Goal: Communication & Community: Share content

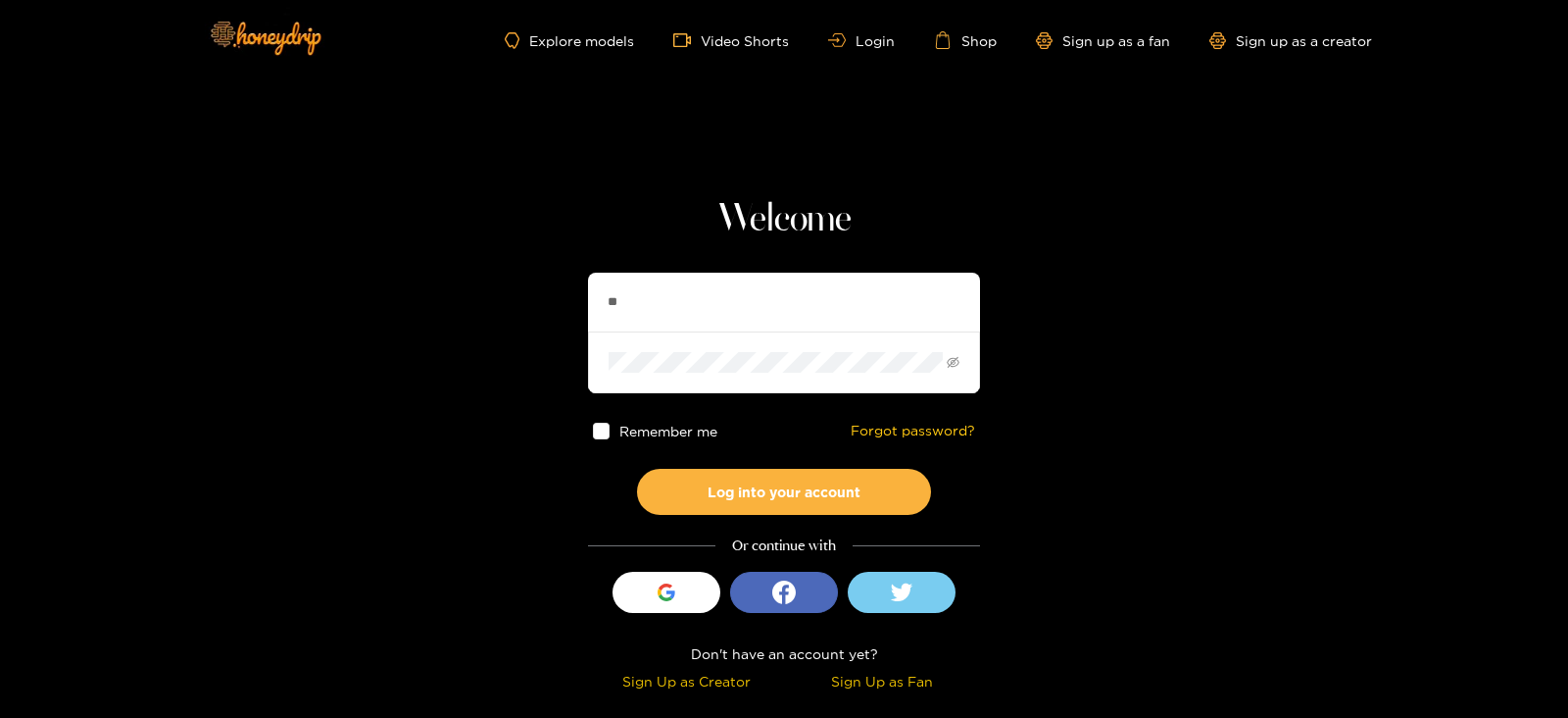
type input "**********"
click at [637, 469] on button "Log into your account" at bounding box center [784, 491] width 294 height 46
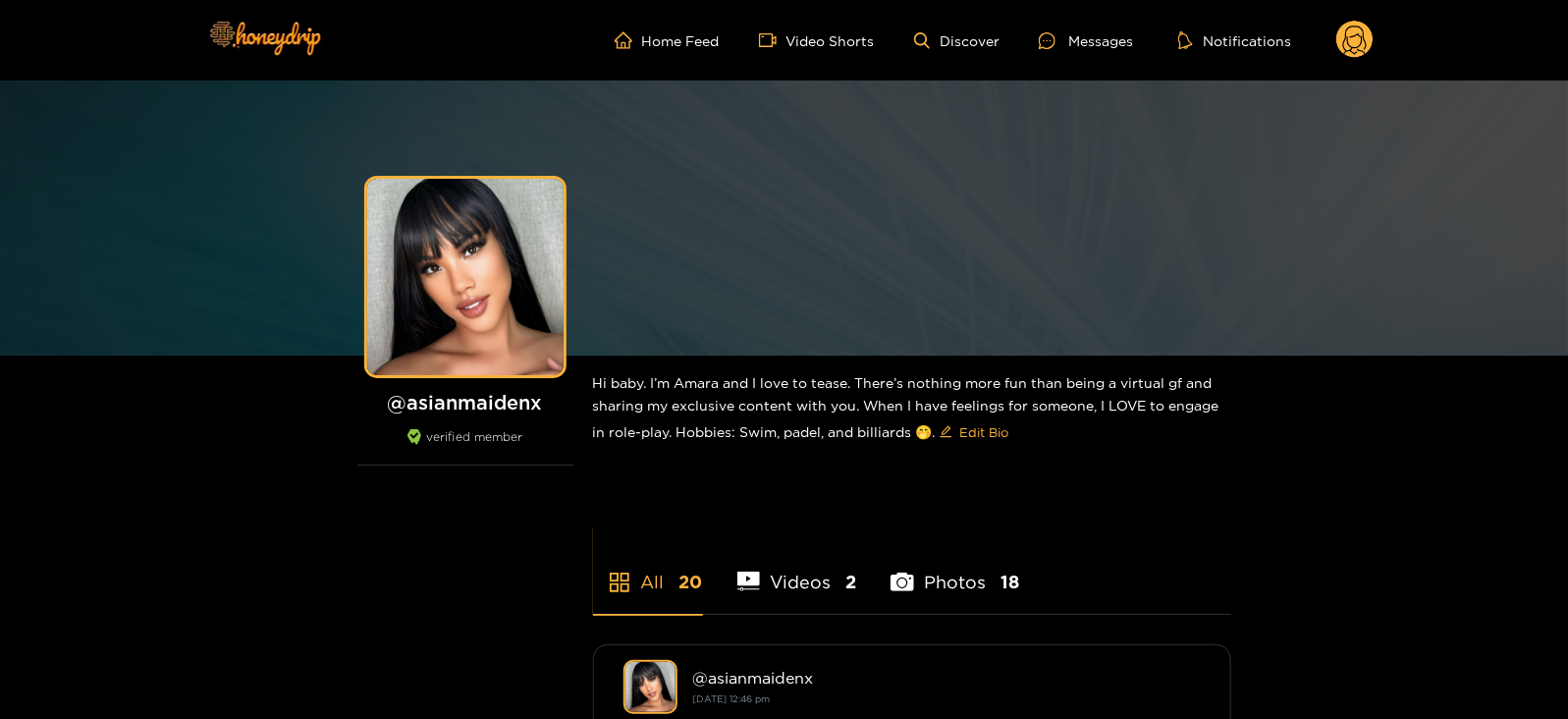
click at [1073, 51] on ul "Home Feed Video Shorts Discover Messages Notifications" at bounding box center [994, 40] width 759 height 39
click at [1067, 46] on div at bounding box center [1054, 40] width 29 height 17
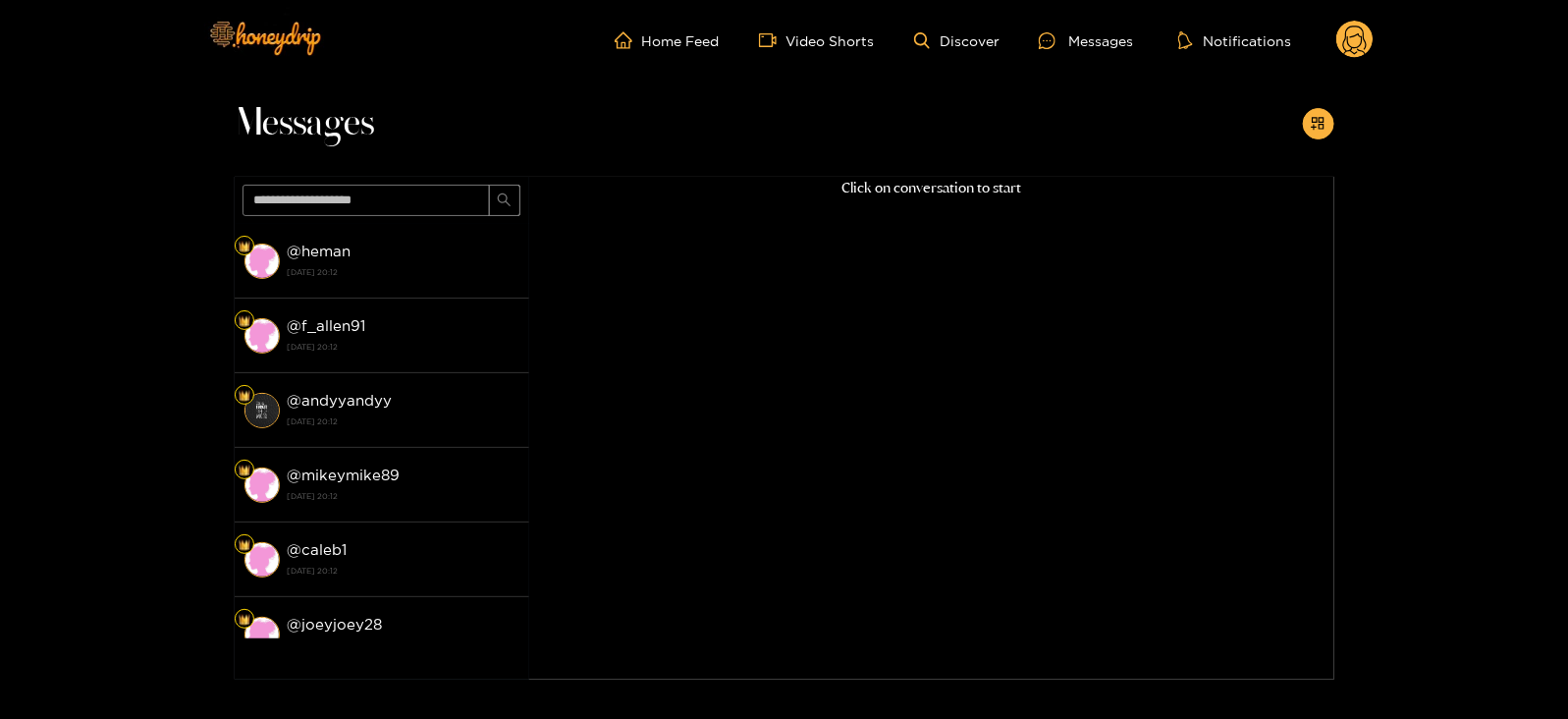
click at [1362, 41] on icon at bounding box center [1355, 42] width 24 height 34
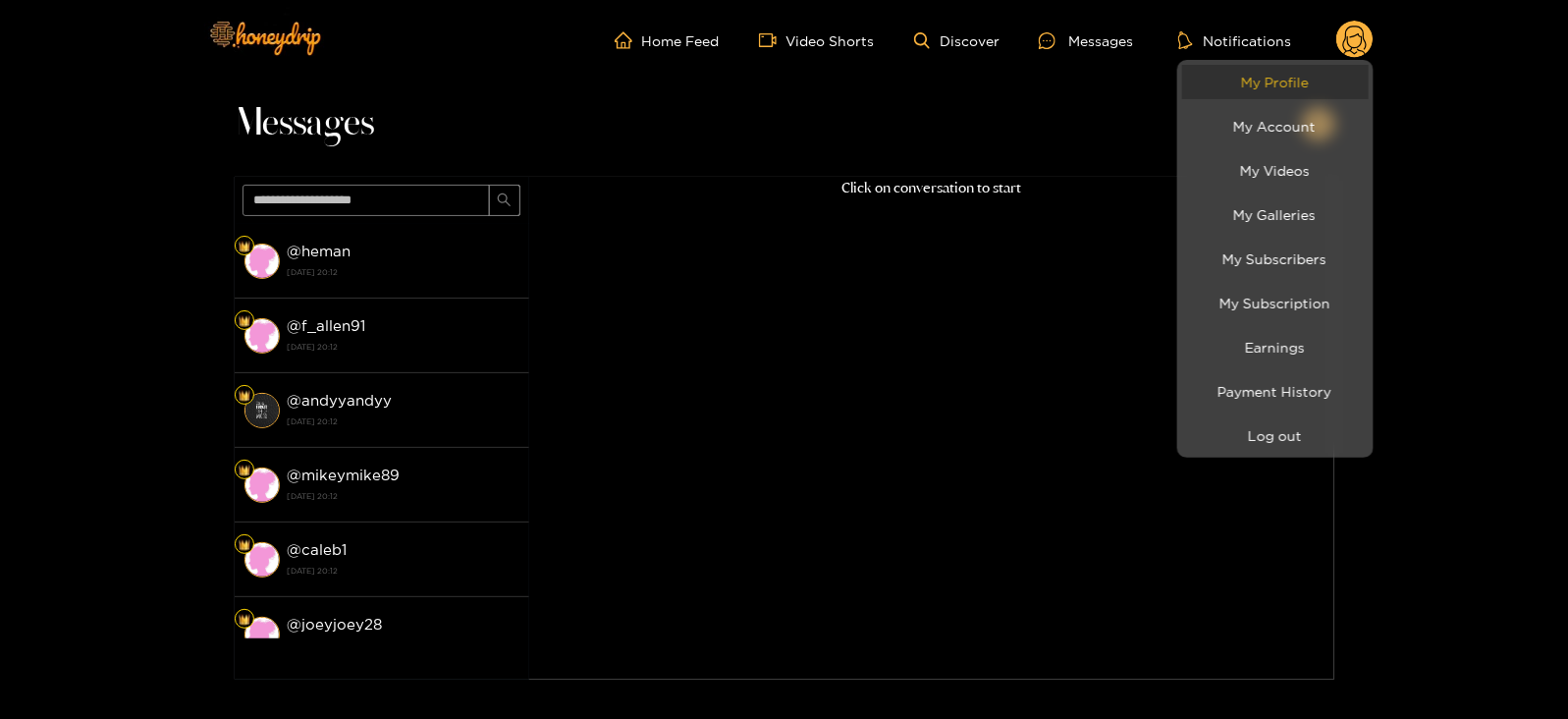
click at [1264, 82] on link "My Profile" at bounding box center [1276, 82] width 187 height 34
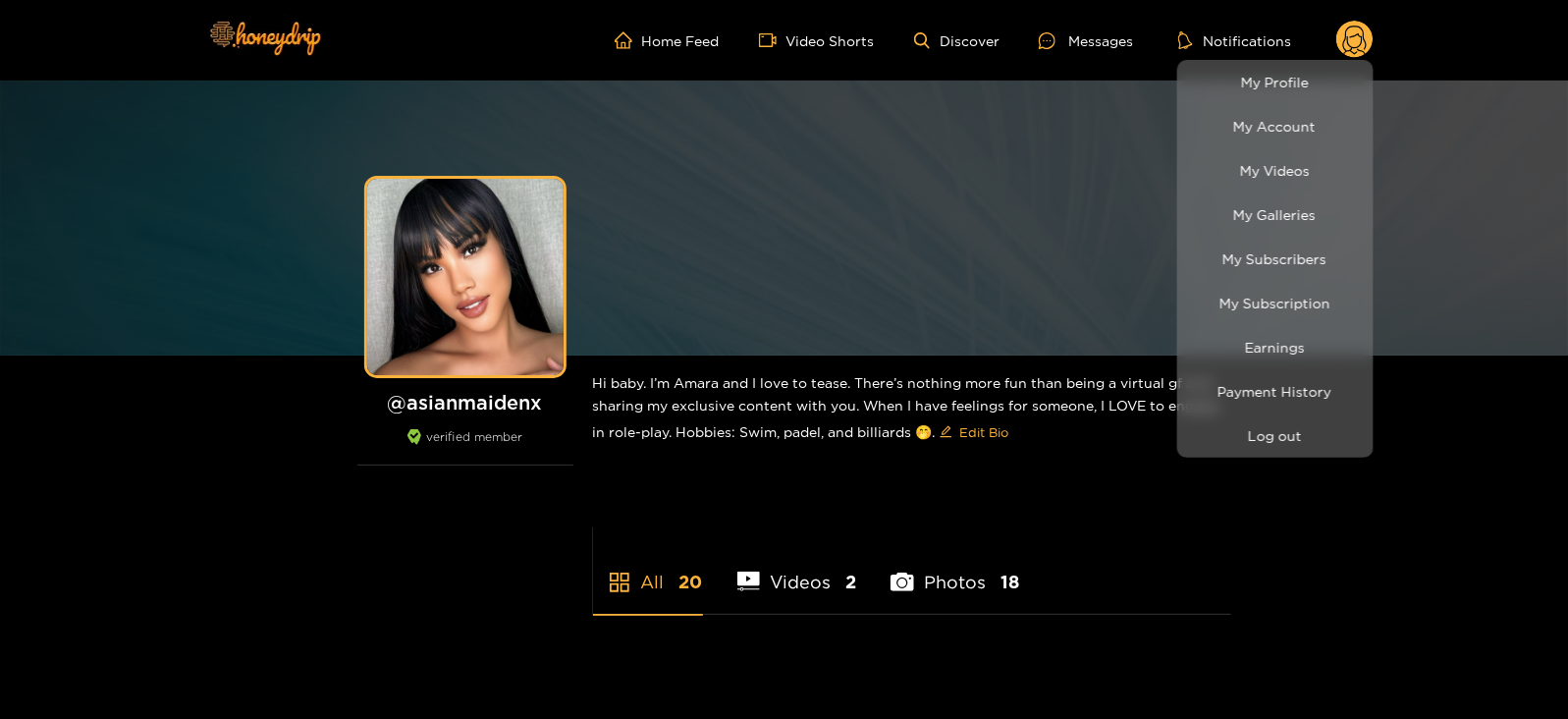
click at [1080, 120] on div at bounding box center [784, 360] width 1568 height 719
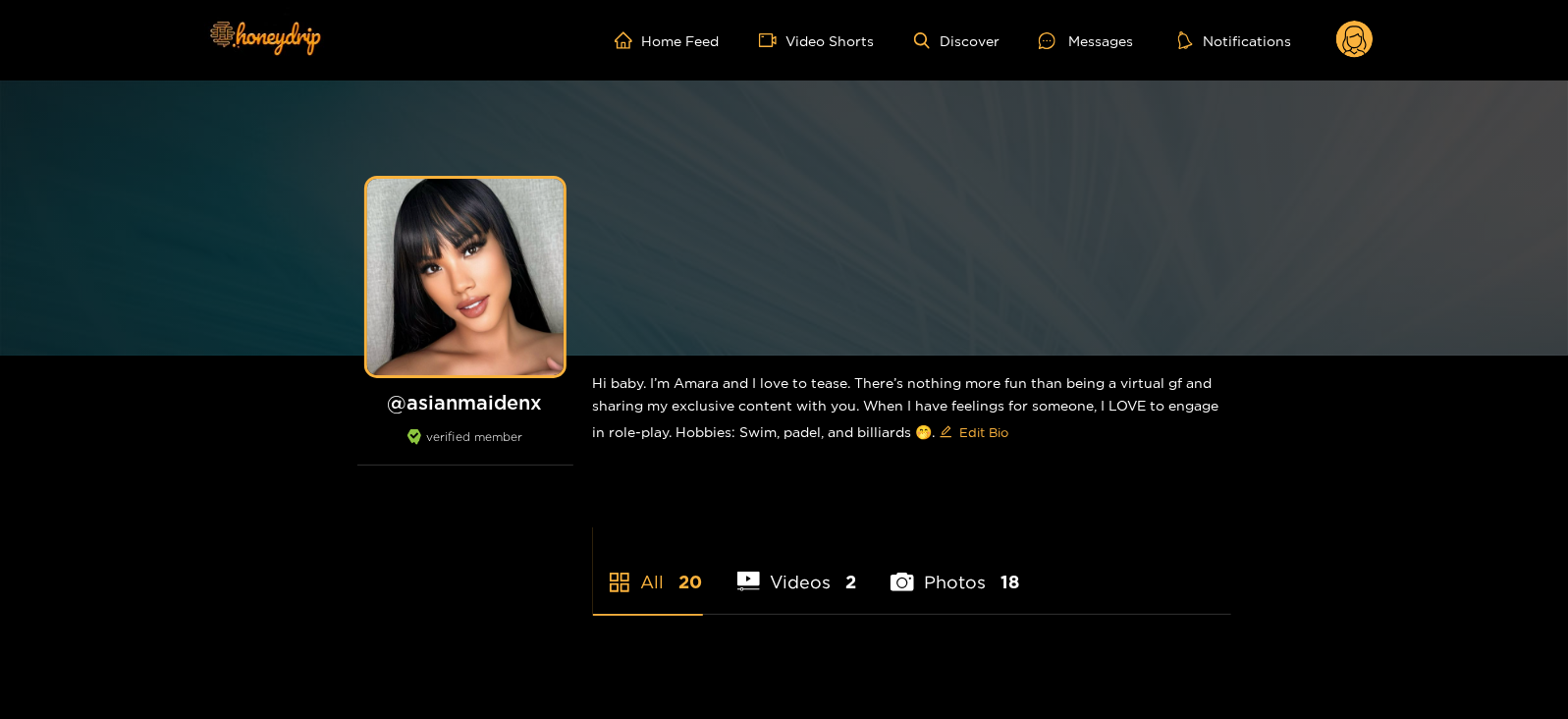
click at [1061, 27] on ul "Home Feed Video Shorts Discover Messages Notifications" at bounding box center [994, 40] width 759 height 39
click at [1071, 41] on div "Messages" at bounding box center [1087, 40] width 94 height 23
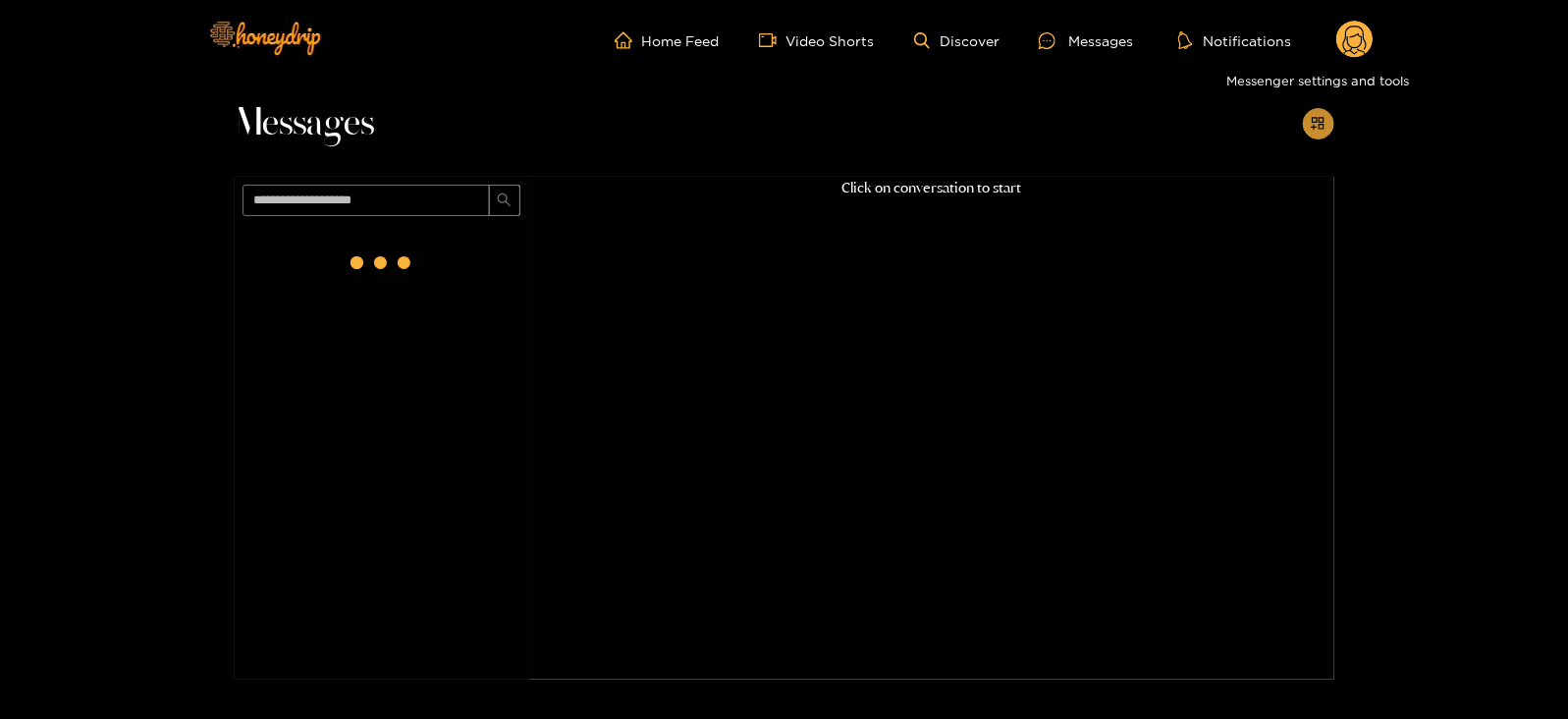
click at [1309, 119] on button "button" at bounding box center [1318, 124] width 31 height 31
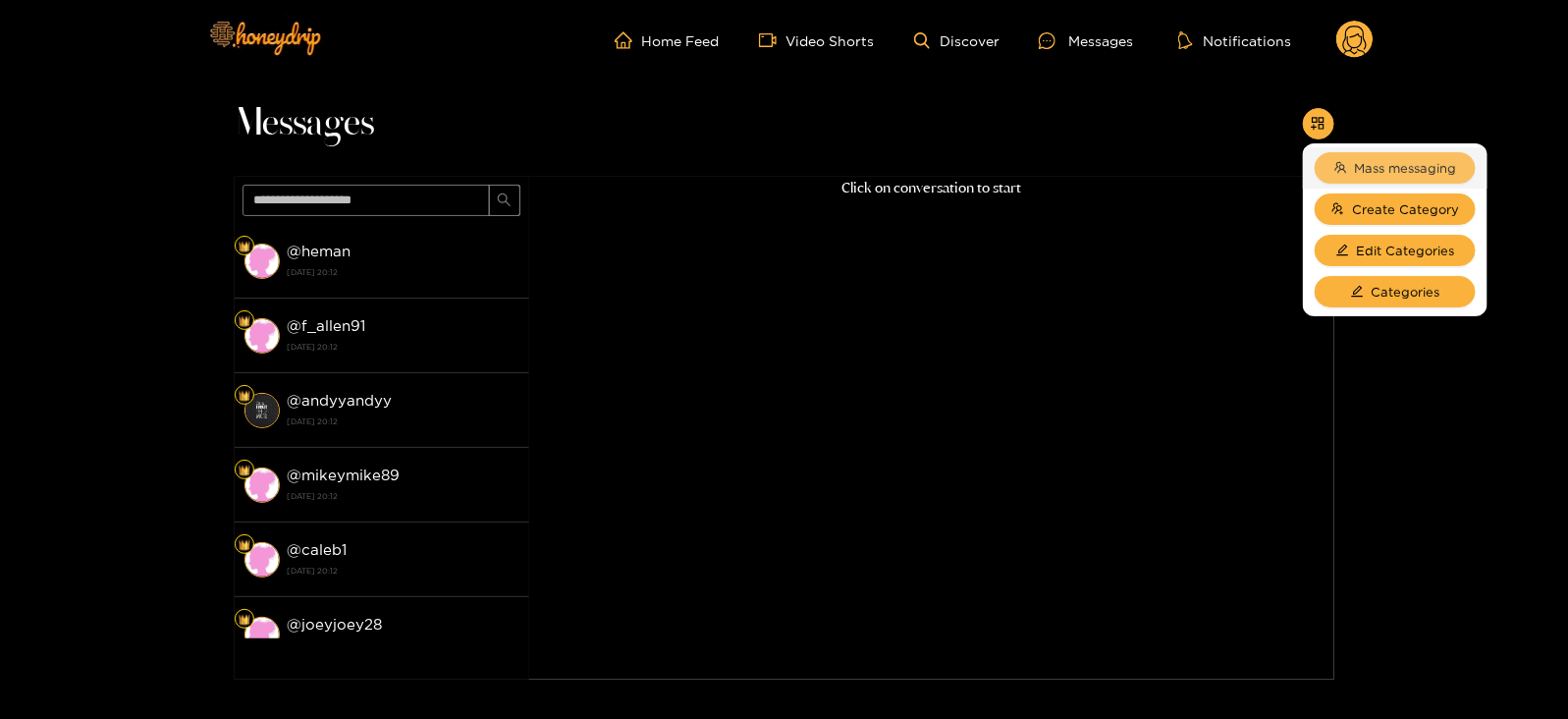
click at [1364, 170] on span "Mass messaging" at bounding box center [1406, 168] width 102 height 20
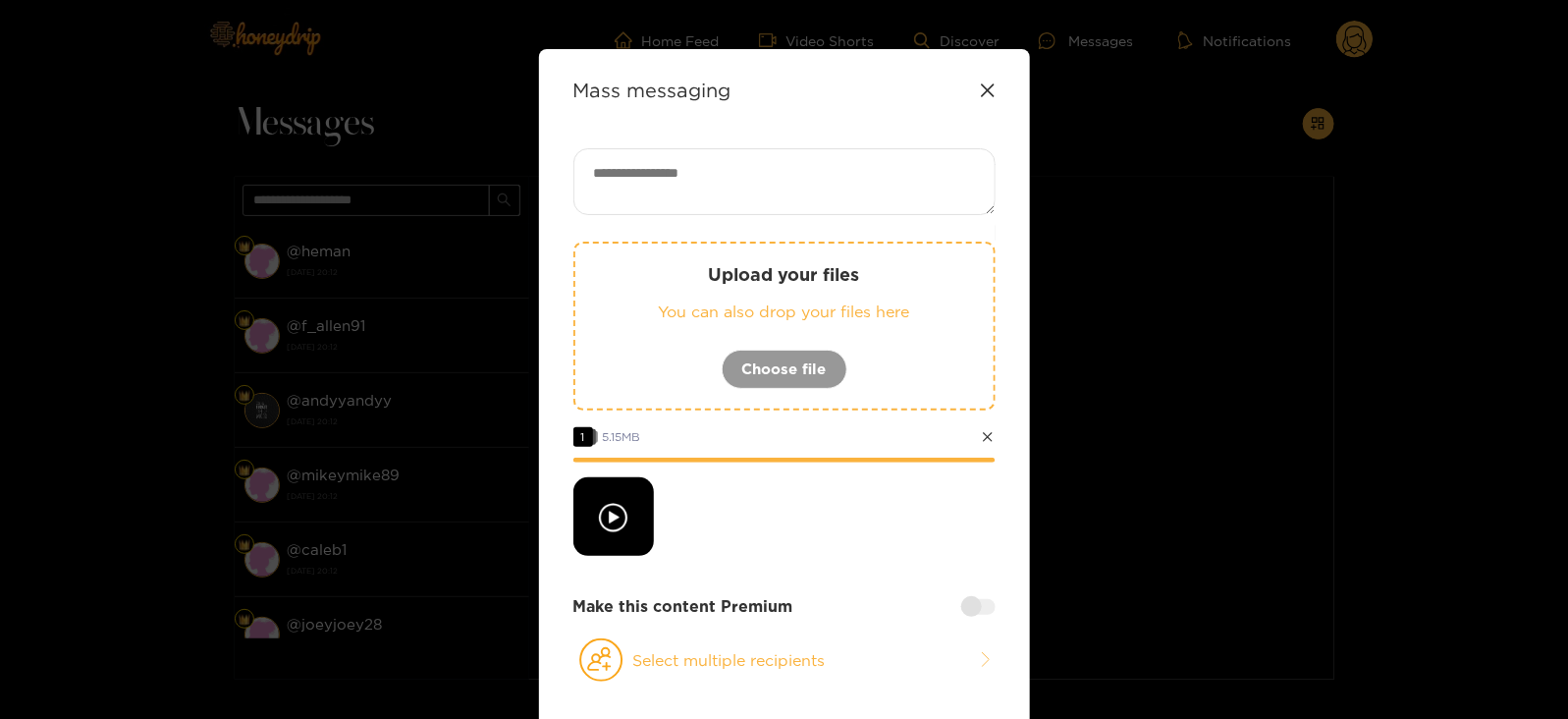
click at [604, 187] on textarea at bounding box center [785, 182] width 422 height 67
paste textarea "****"
type textarea "**********"
click at [672, 654] on button "Select multiple recipients" at bounding box center [785, 660] width 422 height 45
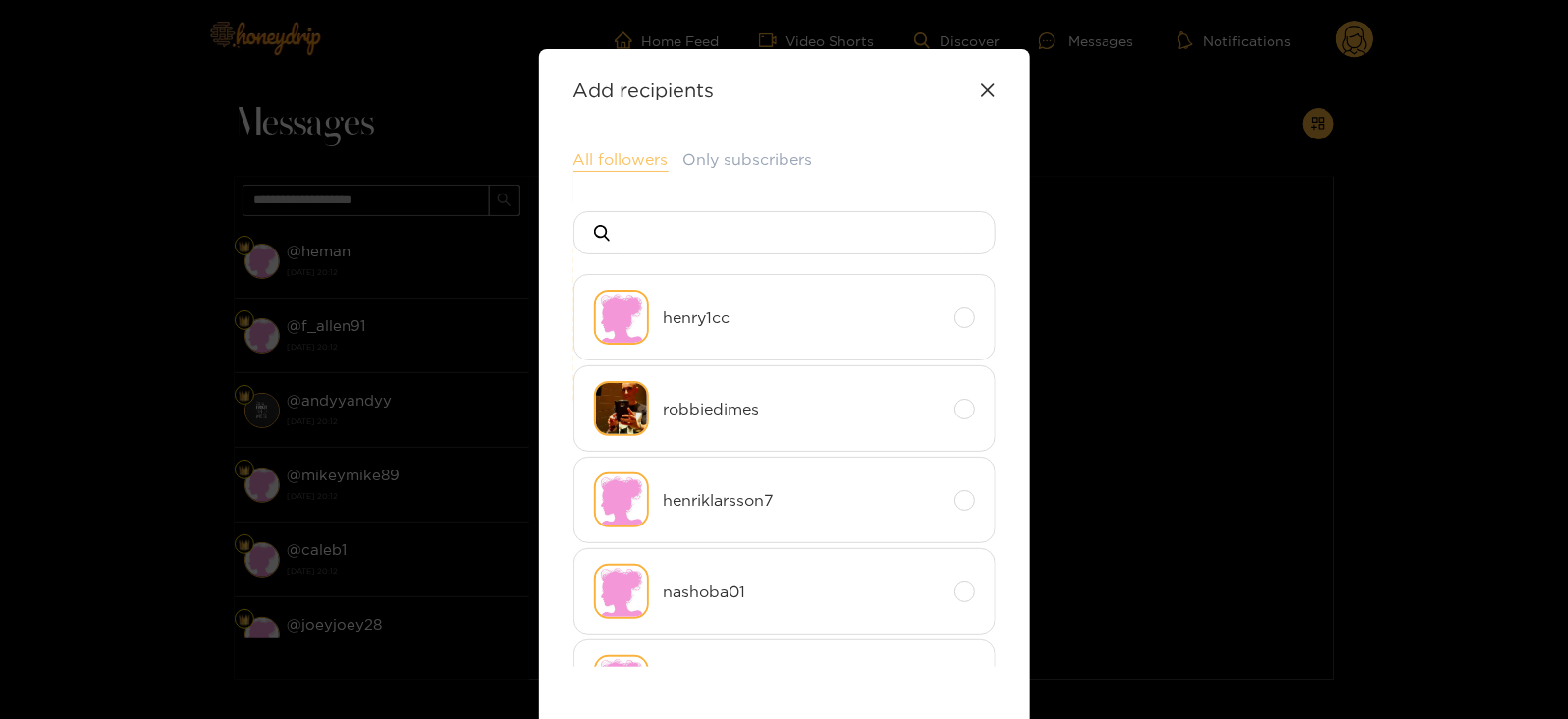
click at [616, 157] on button "All followers" at bounding box center [621, 160] width 95 height 24
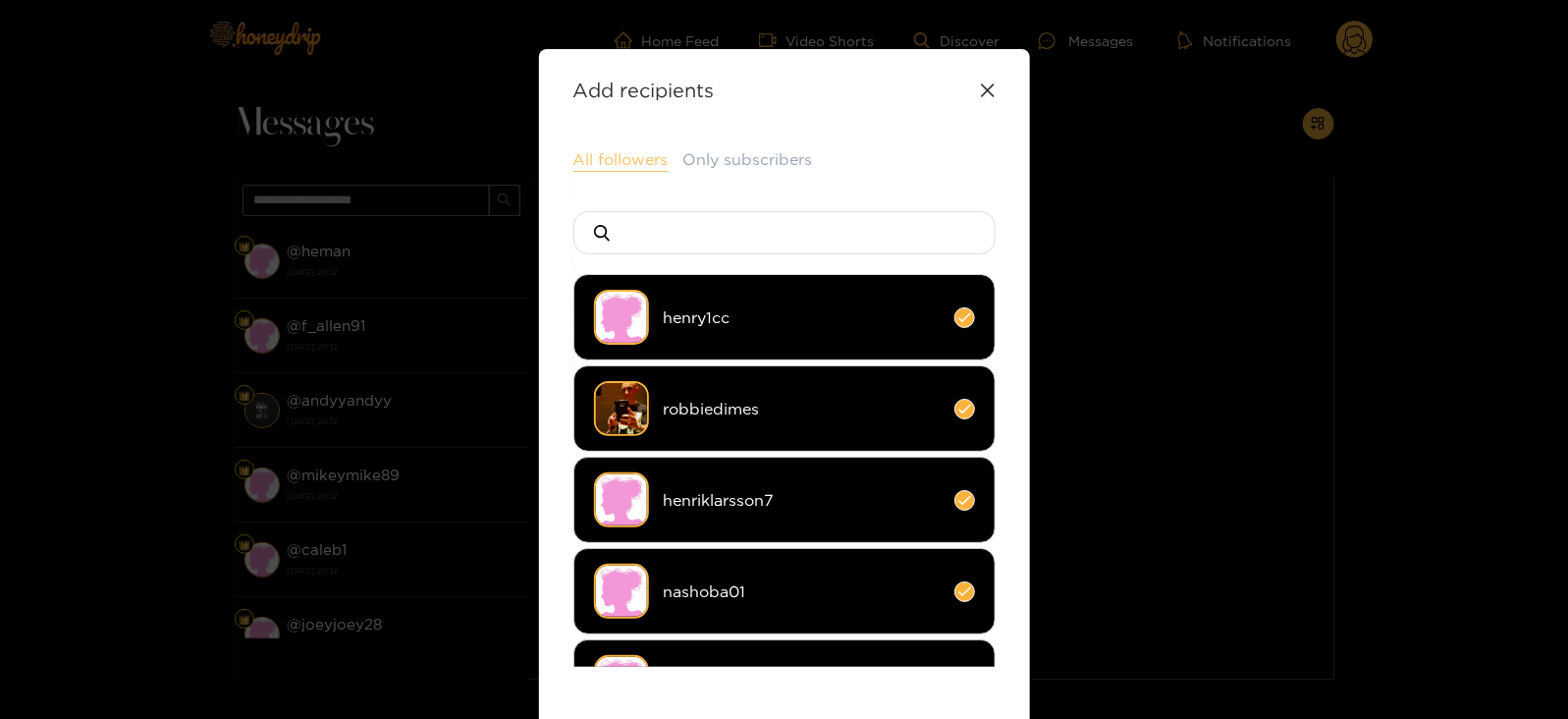
scroll to position [261, 0]
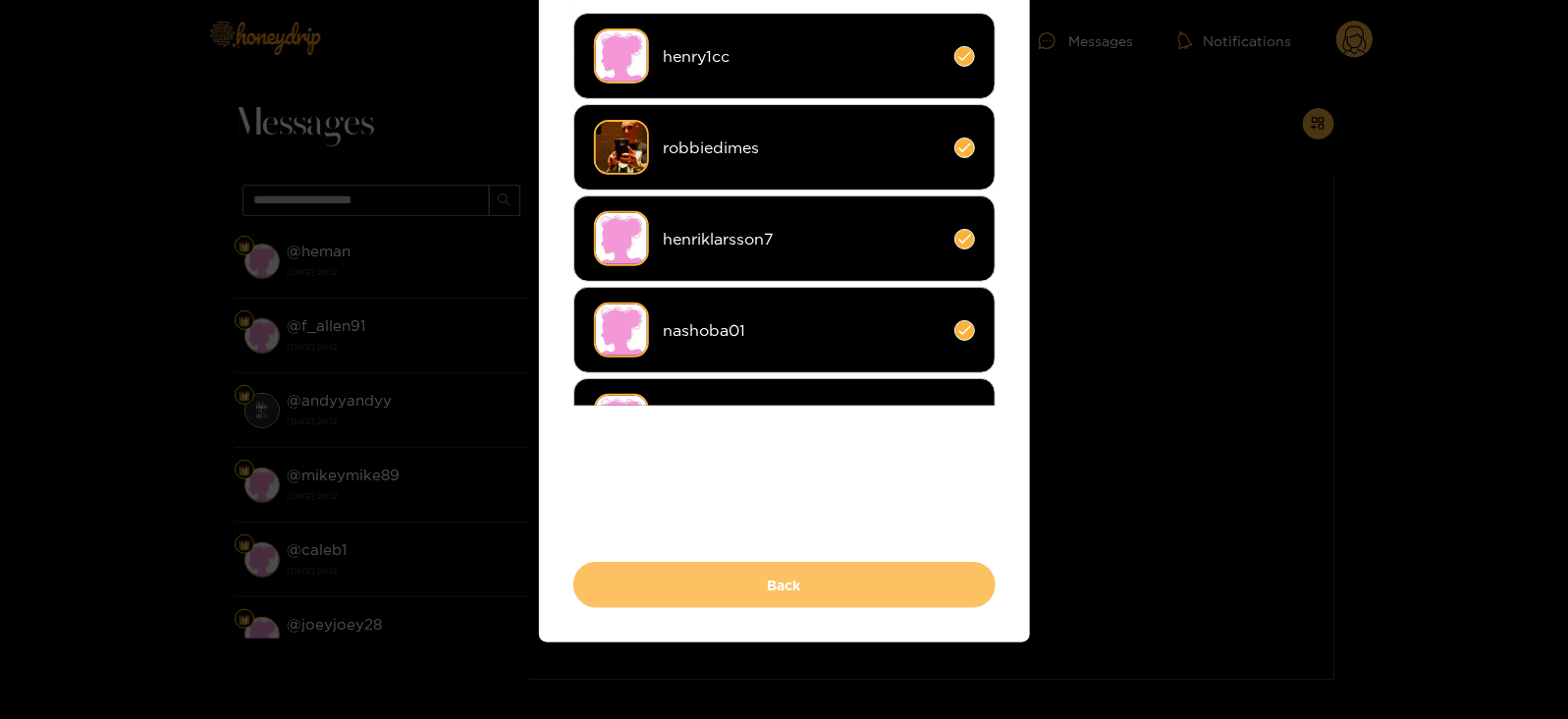
click at [638, 583] on button "Back" at bounding box center [785, 584] width 422 height 46
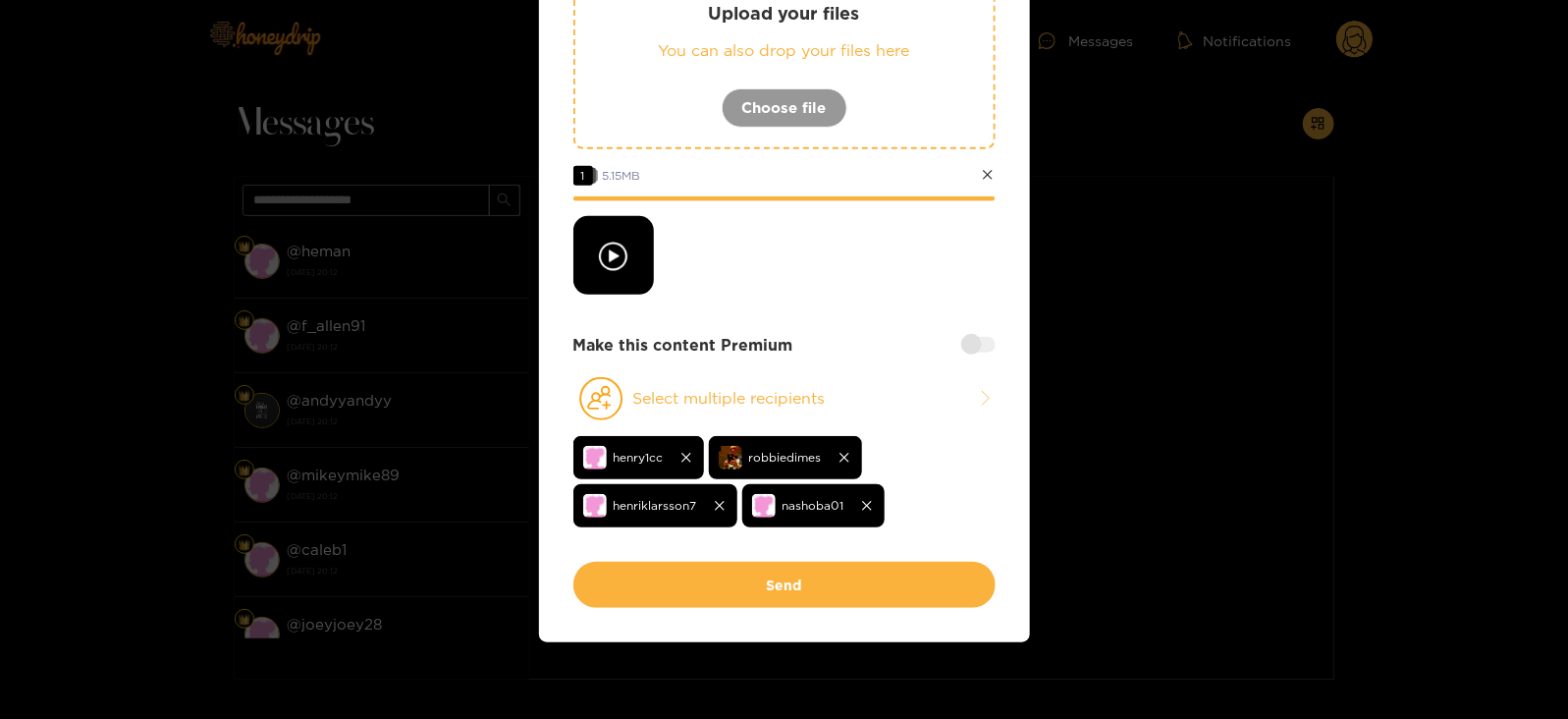
click at [972, 337] on div at bounding box center [979, 345] width 34 height 16
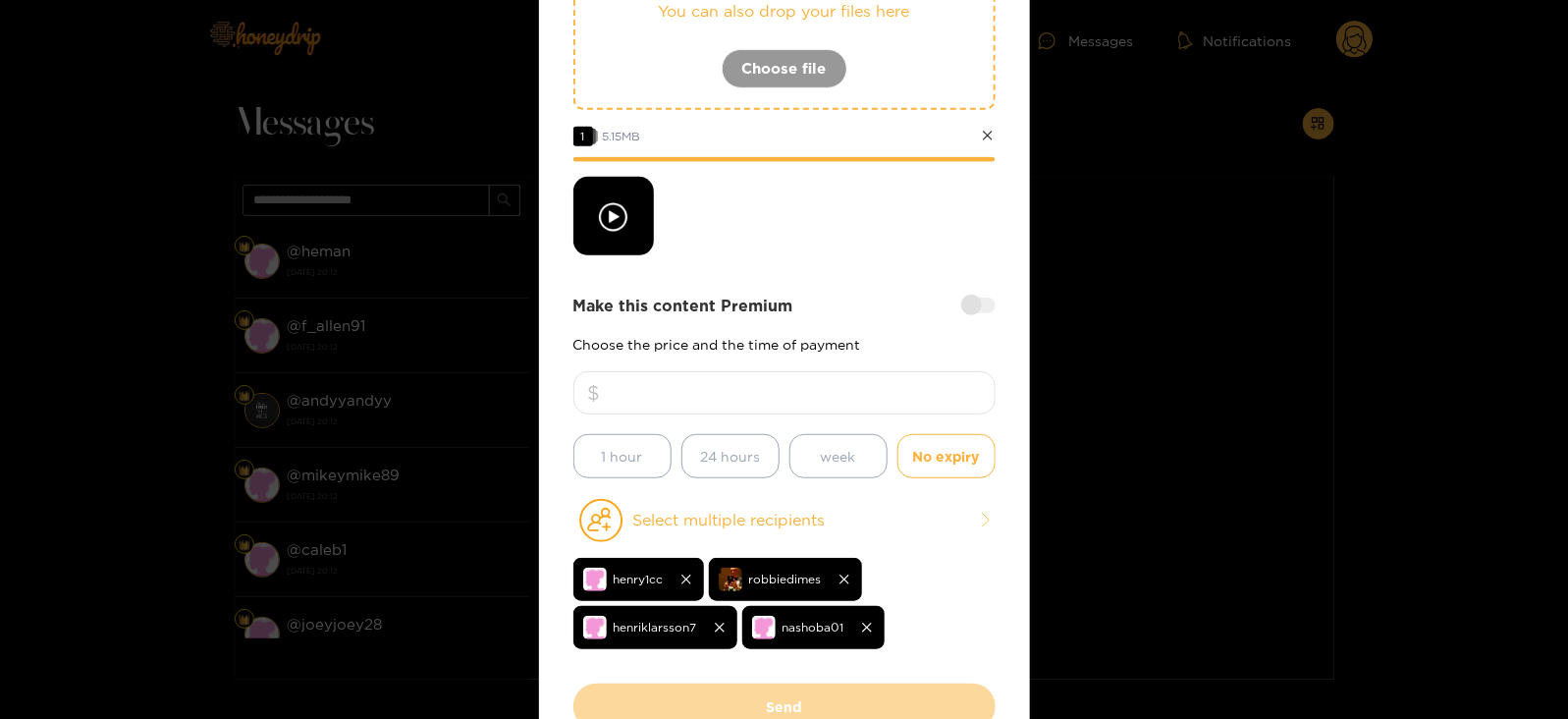
scroll to position [304, 0]
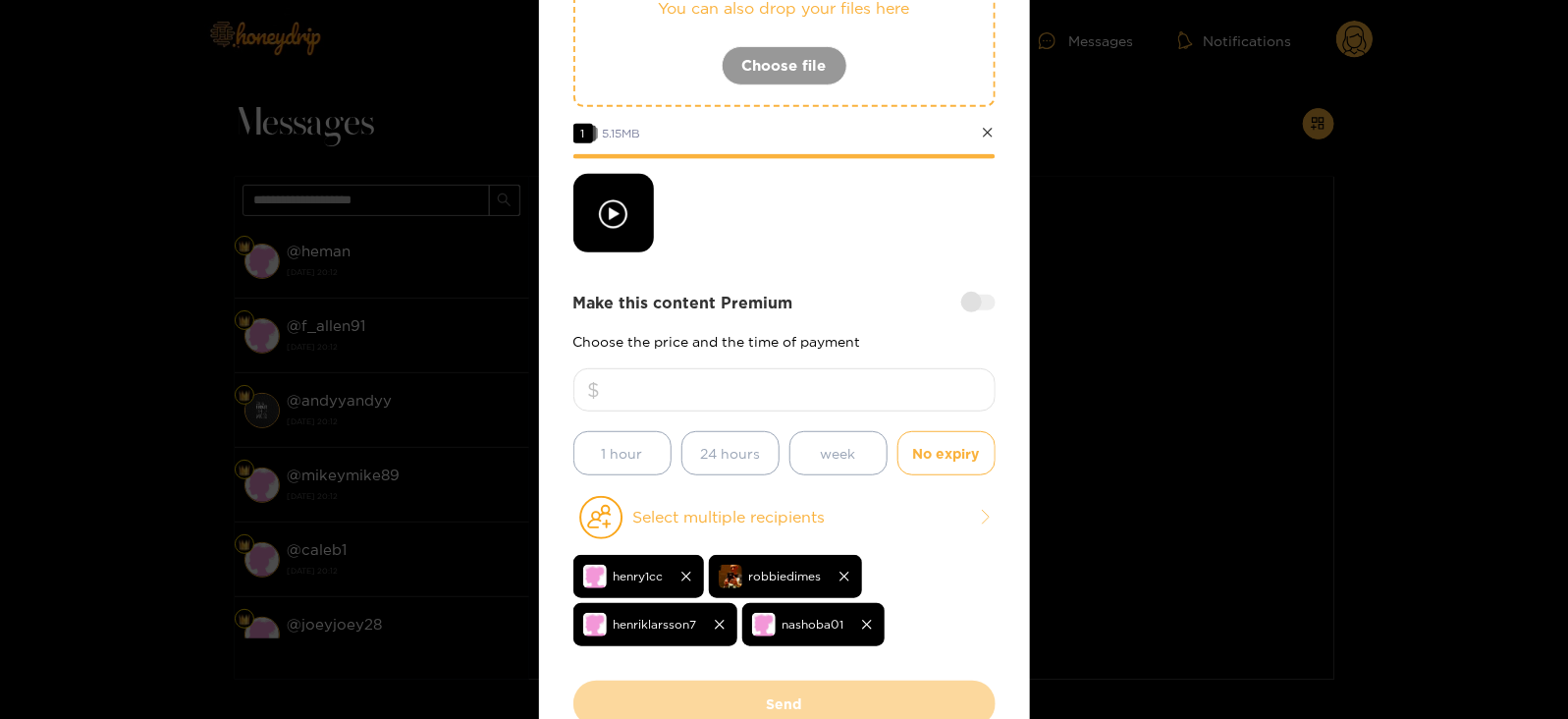
click at [801, 405] on input "number" at bounding box center [785, 390] width 422 height 43
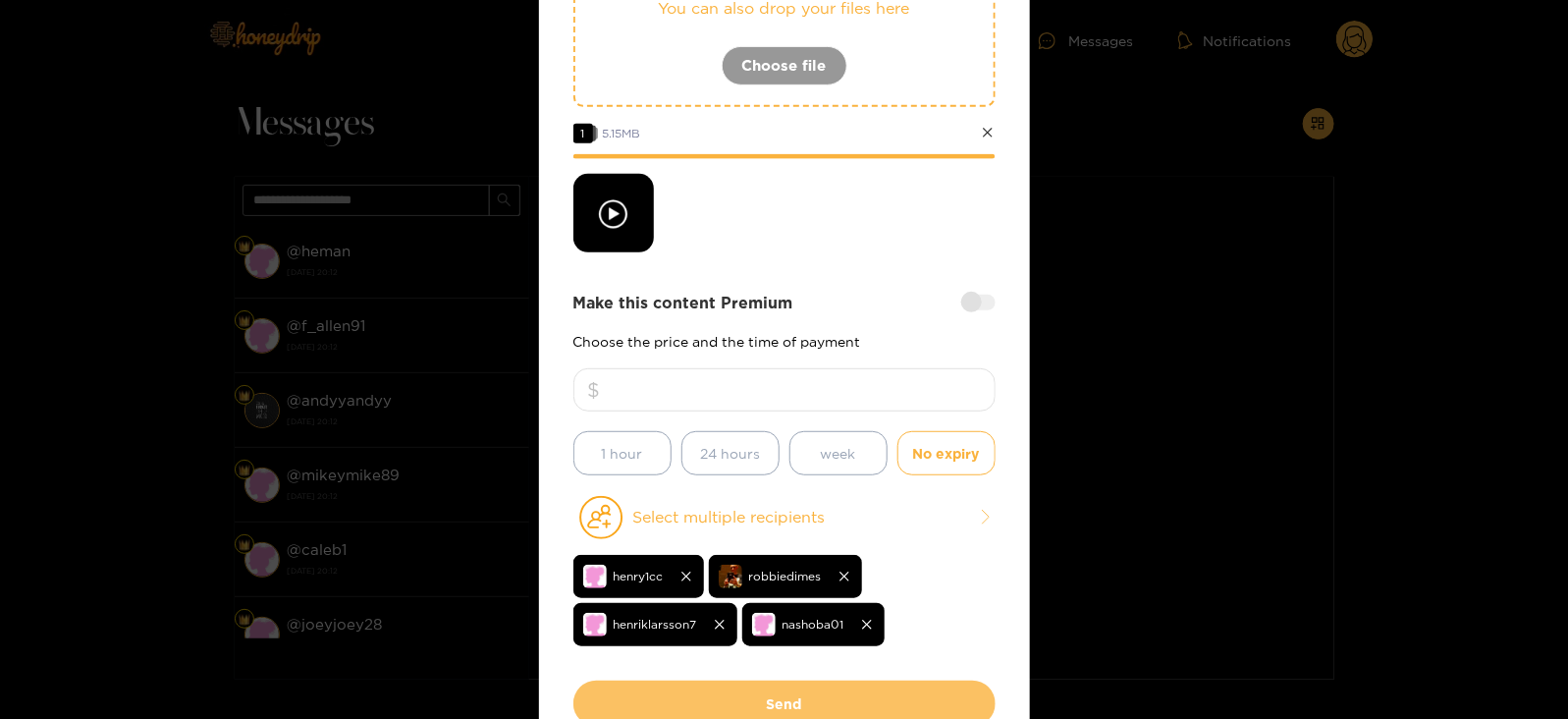
type input "**"
click at [714, 714] on button "Send" at bounding box center [785, 703] width 422 height 46
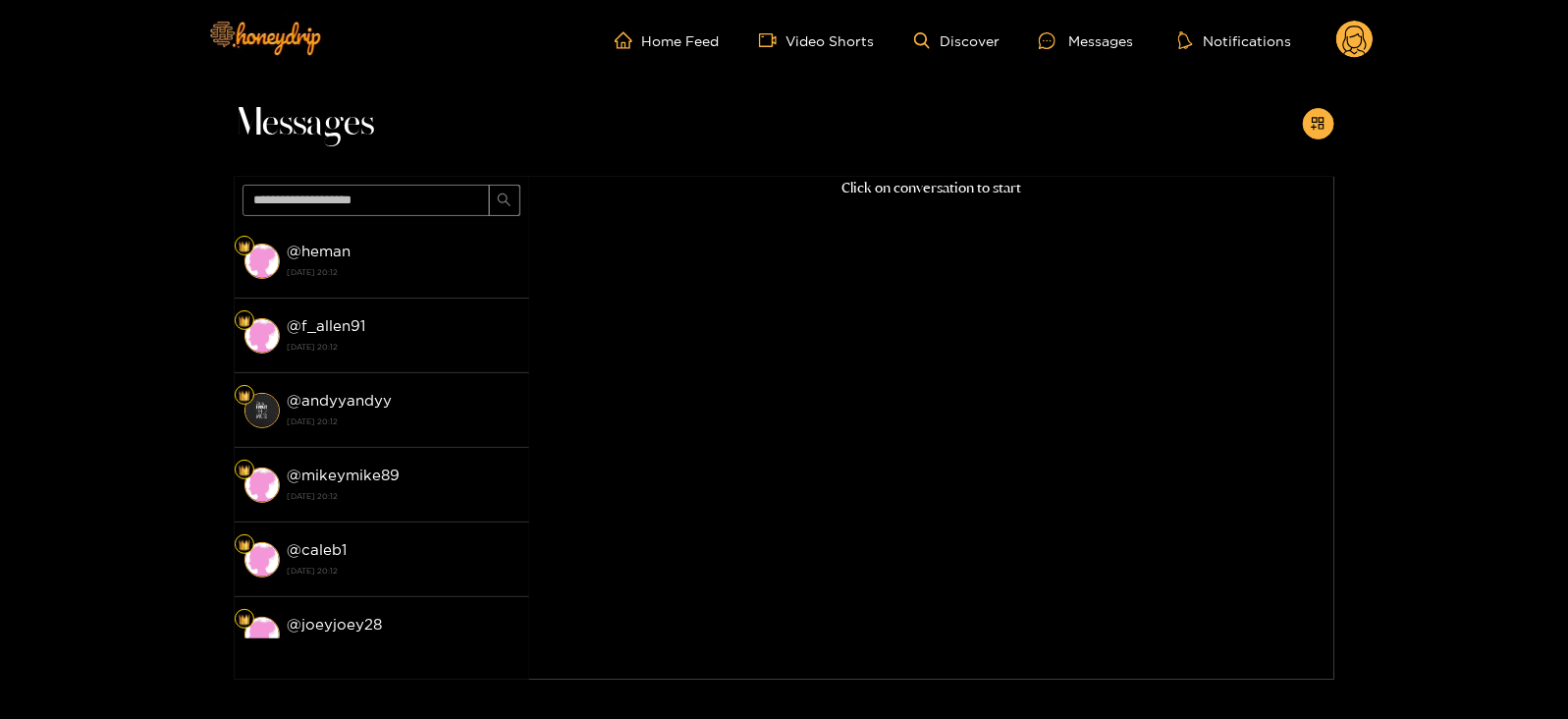
scroll to position [210, 0]
click at [1356, 36] on circle at bounding box center [1355, 39] width 37 height 37
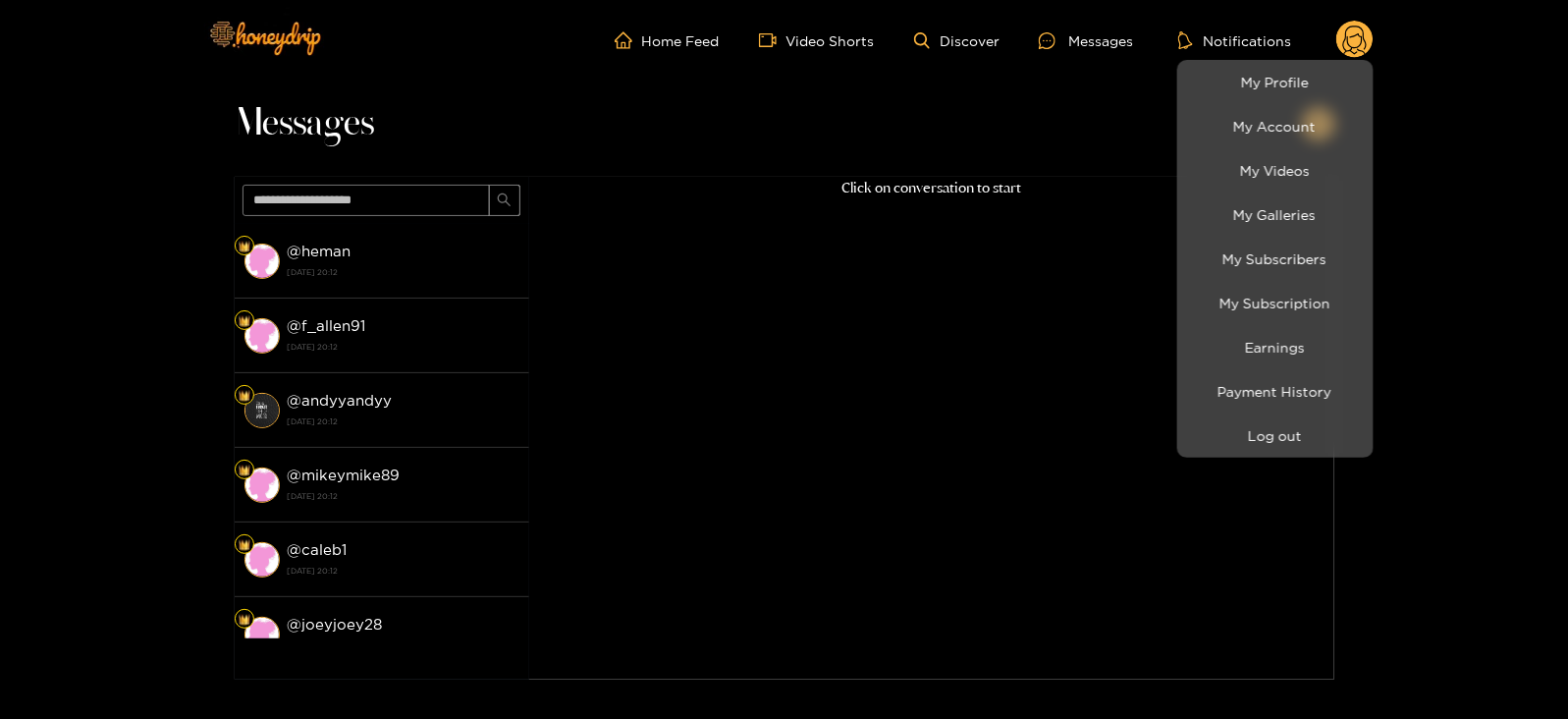
click at [462, 247] on div at bounding box center [784, 360] width 1568 height 719
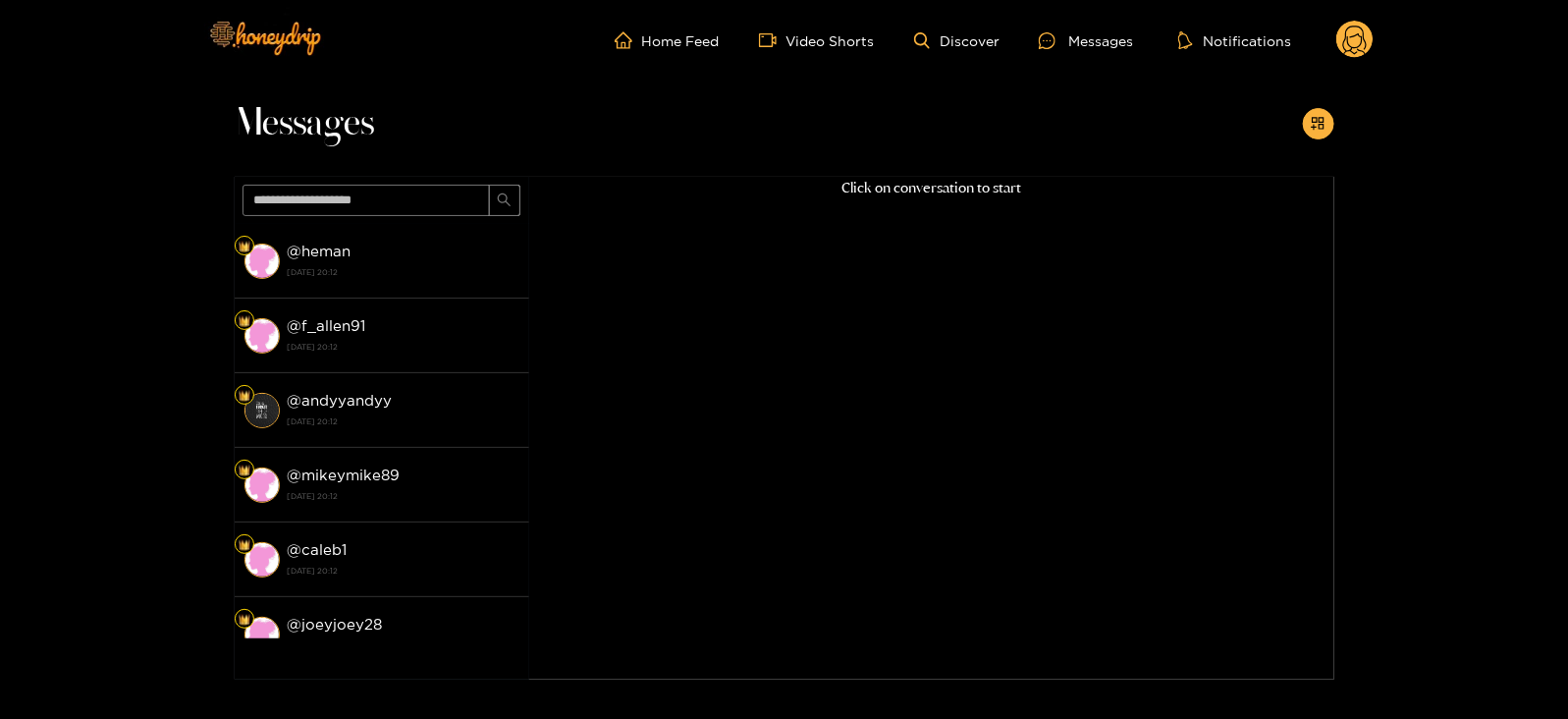
click at [462, 247] on div "@ heman [DATE] 20:12" at bounding box center [404, 260] width 232 height 44
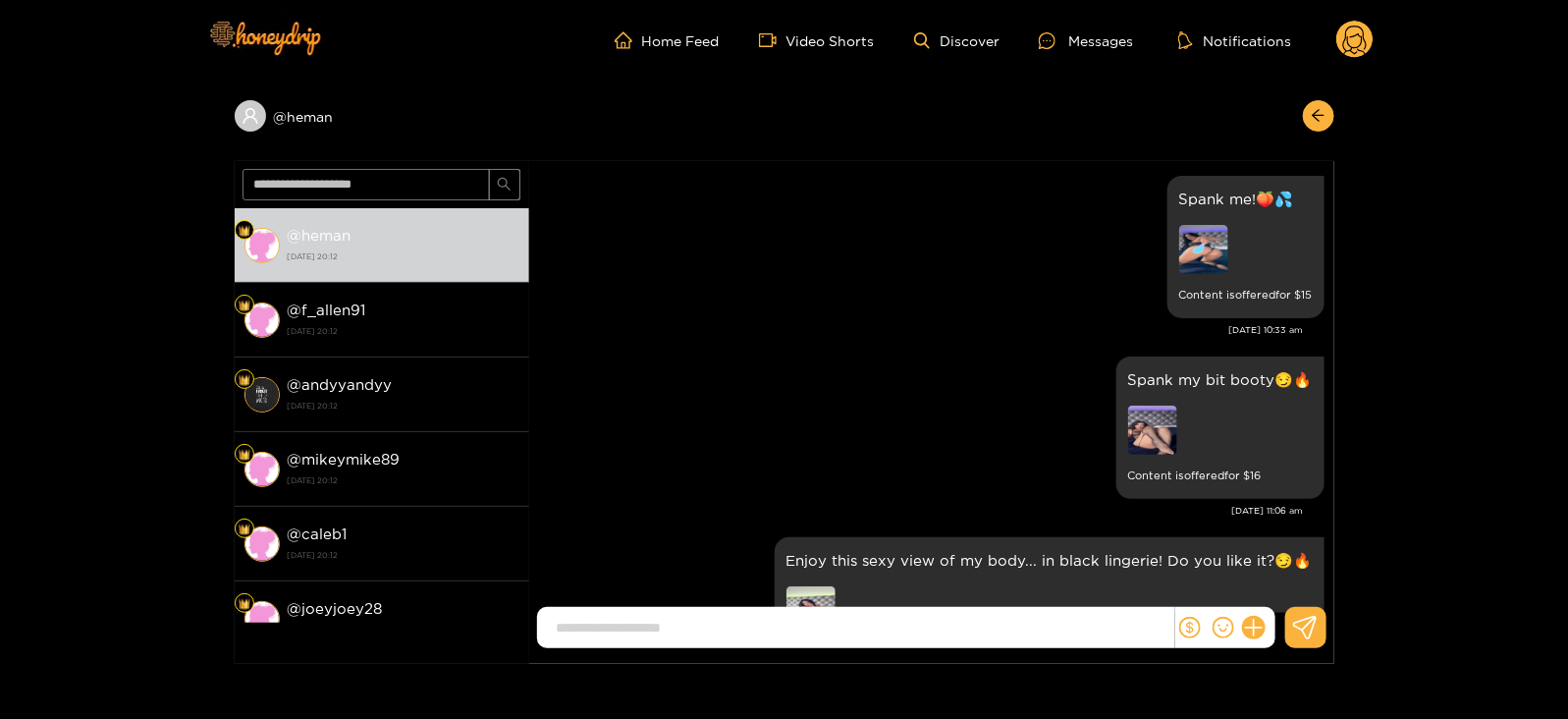
scroll to position [4103, 0]
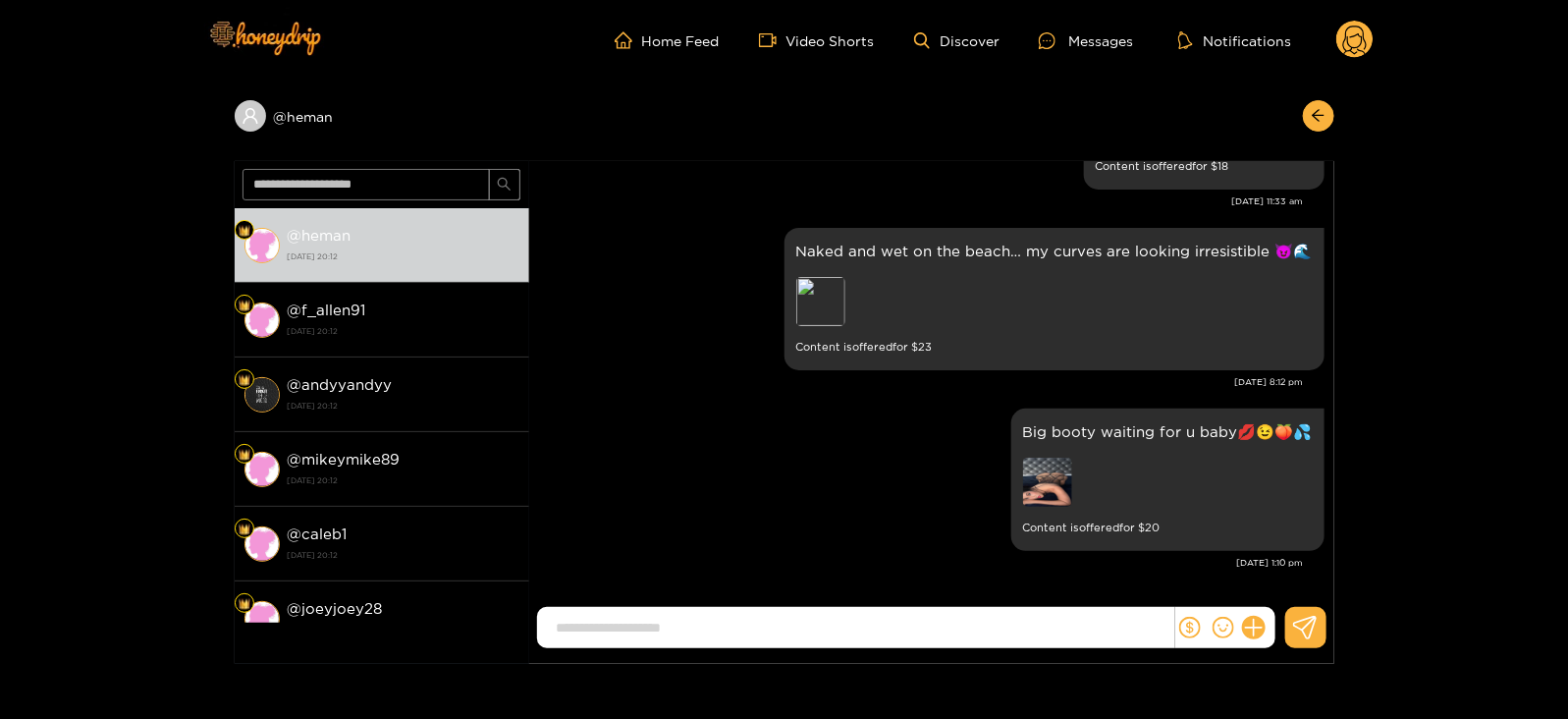
click at [1366, 34] on circle at bounding box center [1355, 39] width 37 height 37
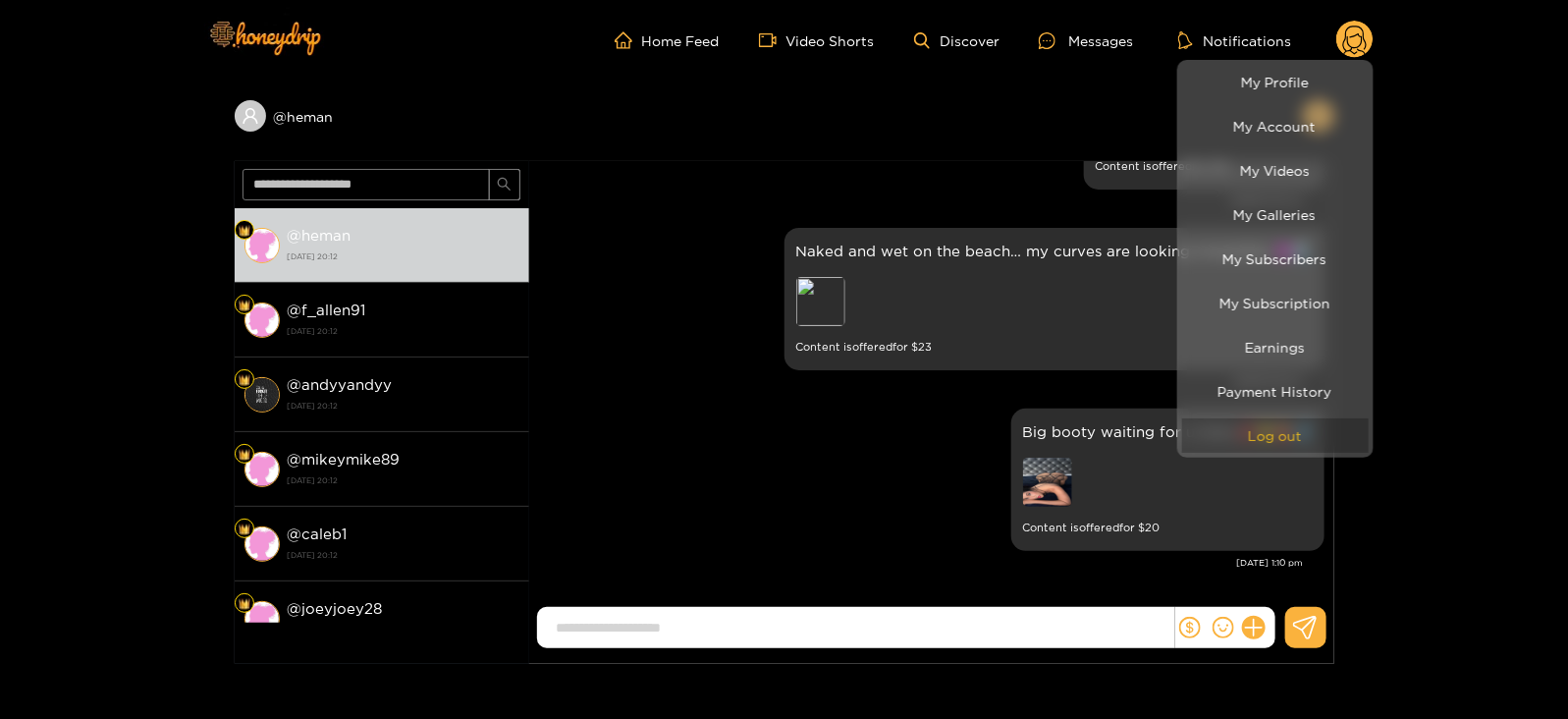
click at [1249, 434] on button "Log out" at bounding box center [1276, 435] width 187 height 34
